Goal: Transaction & Acquisition: Purchase product/service

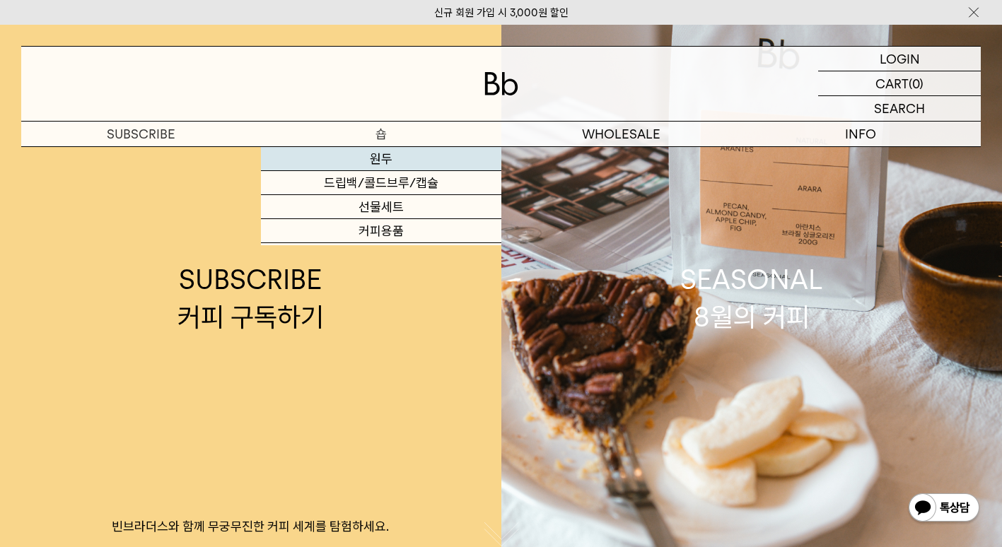
click at [392, 156] on link "원두" at bounding box center [381, 159] width 240 height 24
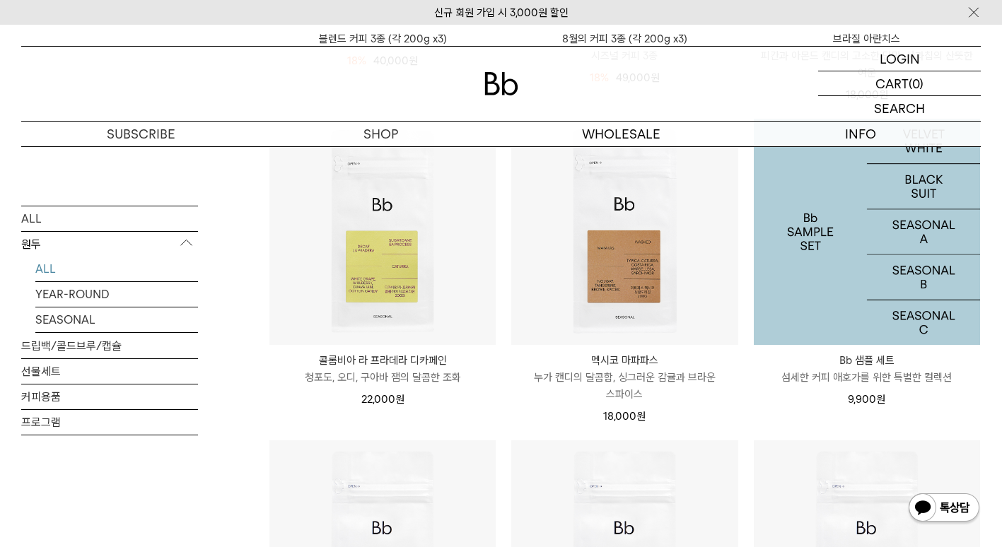
scroll to position [848, 0]
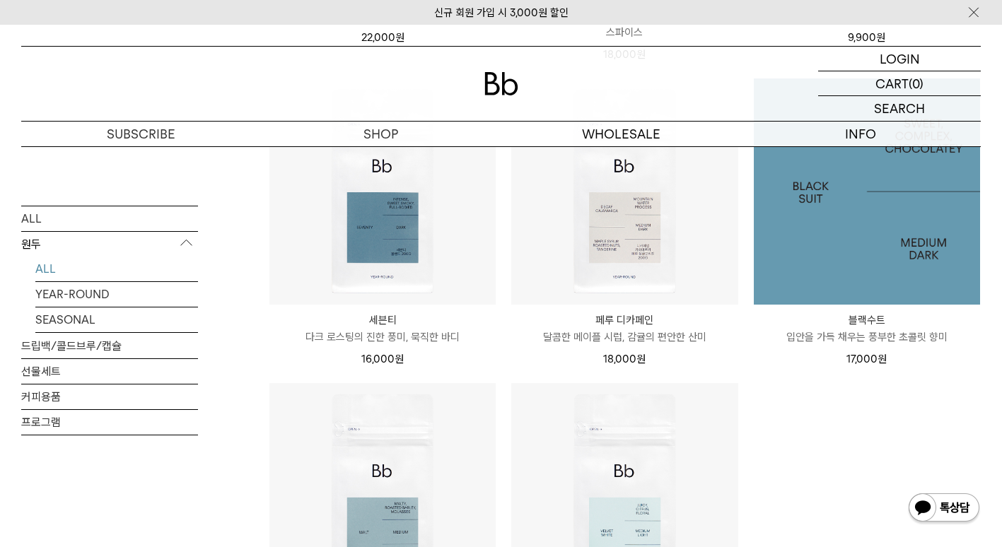
click at [851, 289] on img at bounding box center [867, 191] width 226 height 226
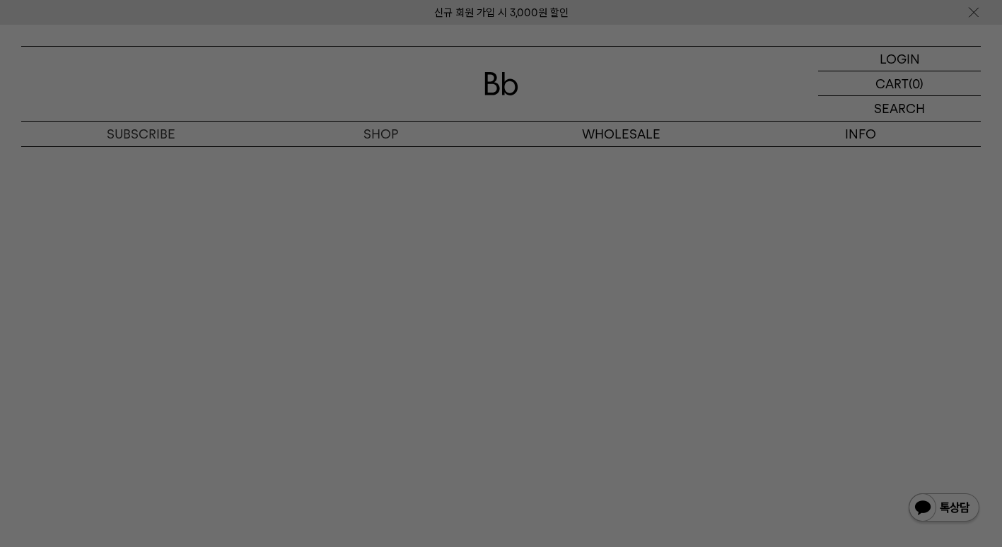
scroll to position [3535, 0]
